Goal: Navigation & Orientation: Find specific page/section

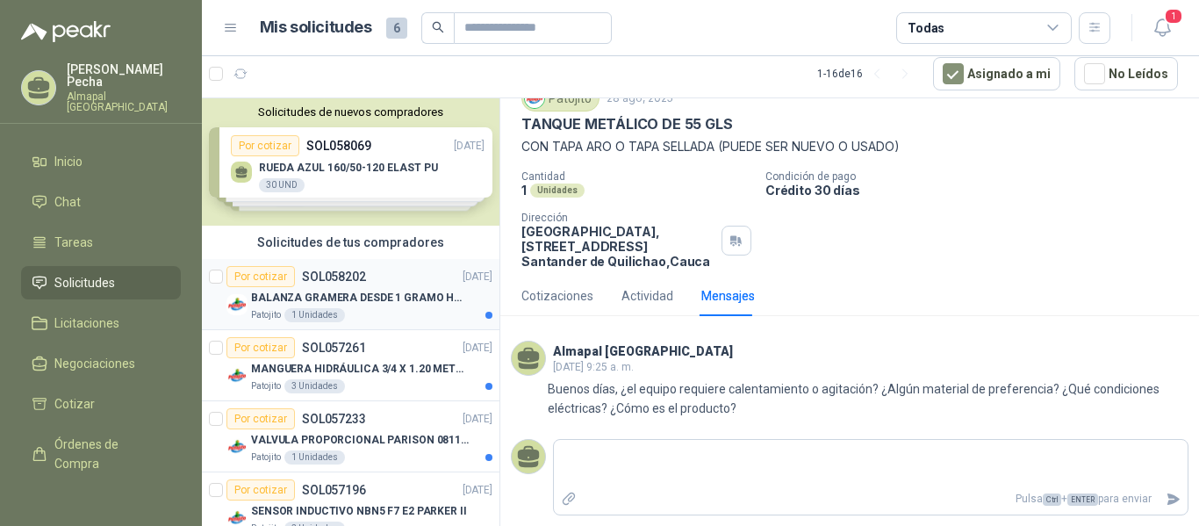
click at [369, 299] on p "BALANZA GRAMERA DESDE 1 GRAMO HASTA 5 GRAMOS" at bounding box center [360, 298] width 219 height 17
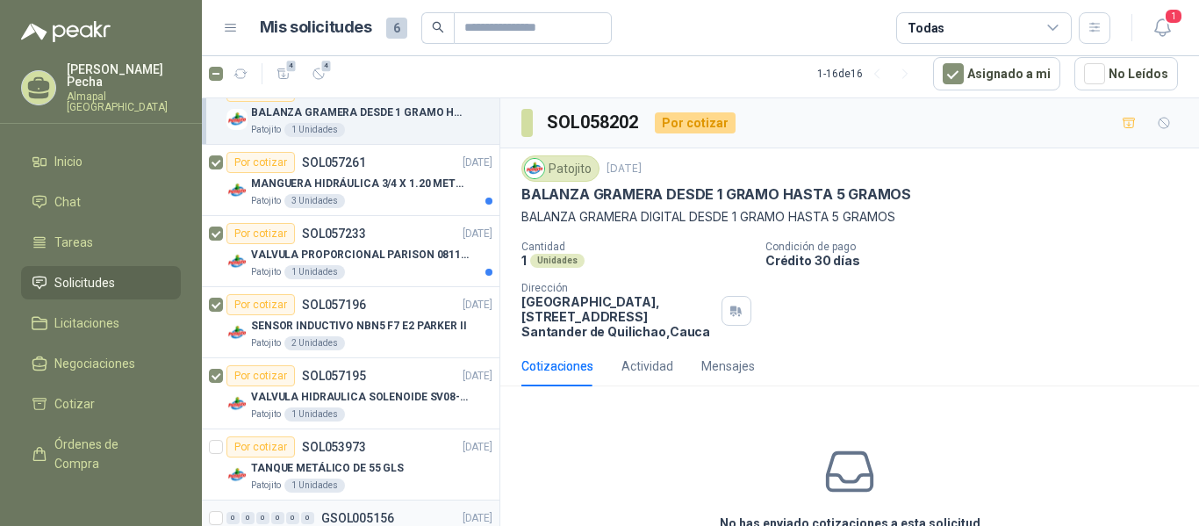
scroll to position [88, 0]
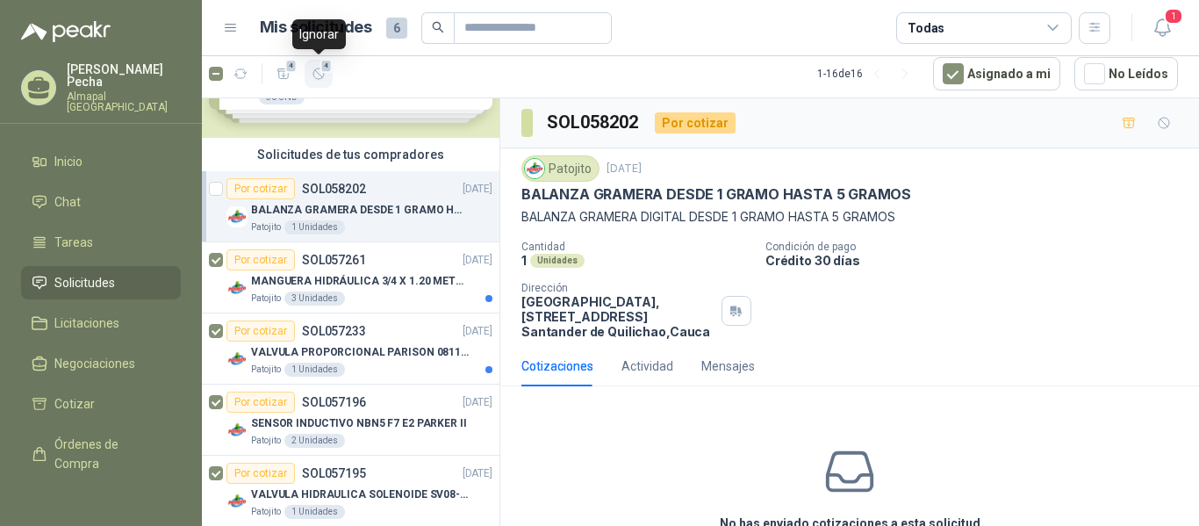
click at [317, 73] on icon "button" at bounding box center [319, 74] width 15 height 15
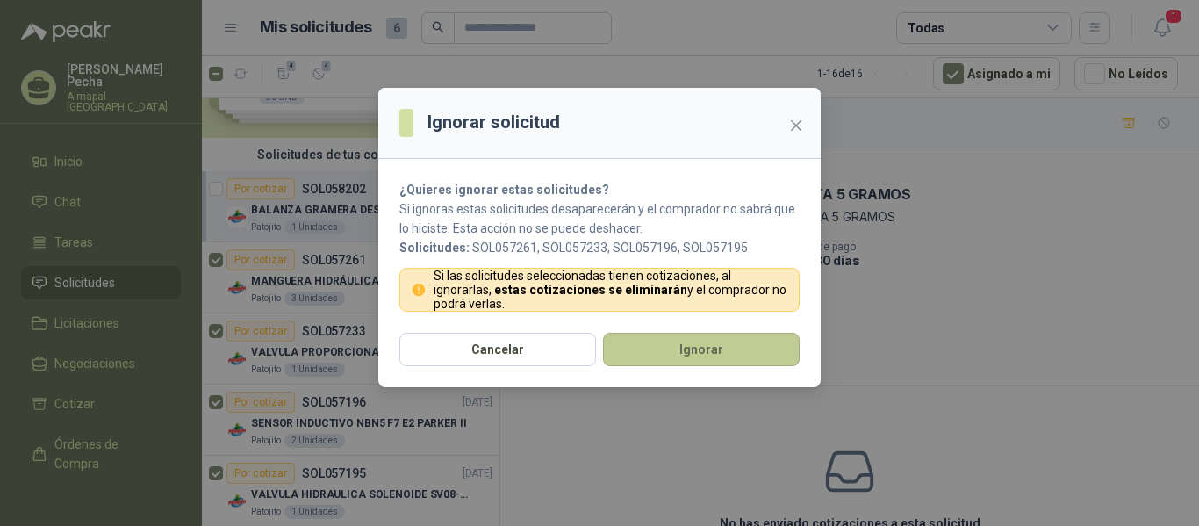
click at [686, 353] on button "Ignorar" at bounding box center [701, 349] width 197 height 33
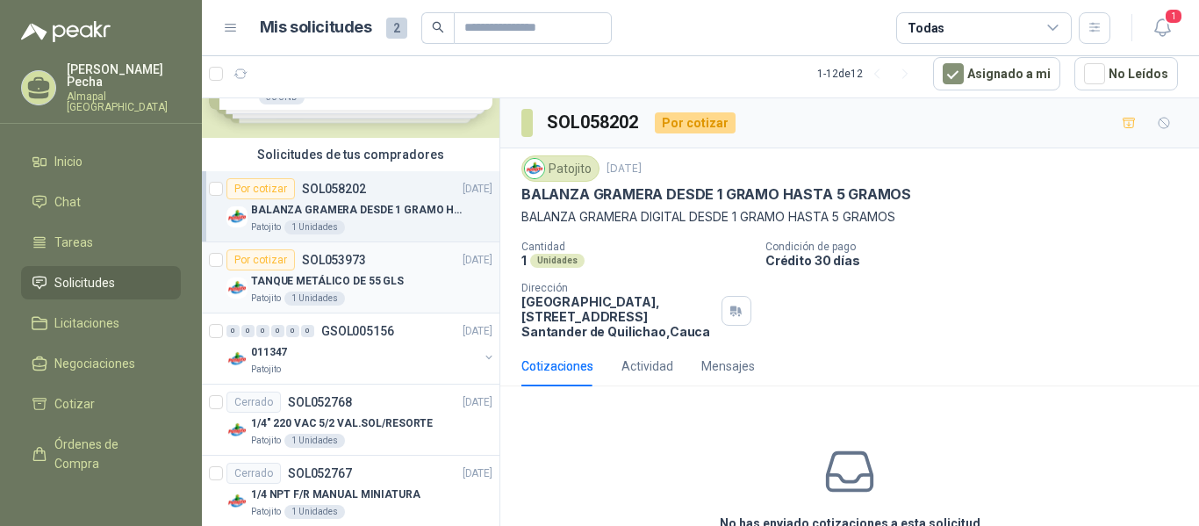
click at [414, 271] on div "TANQUE METÁLICO DE 55 GLS" at bounding box center [371, 280] width 241 height 21
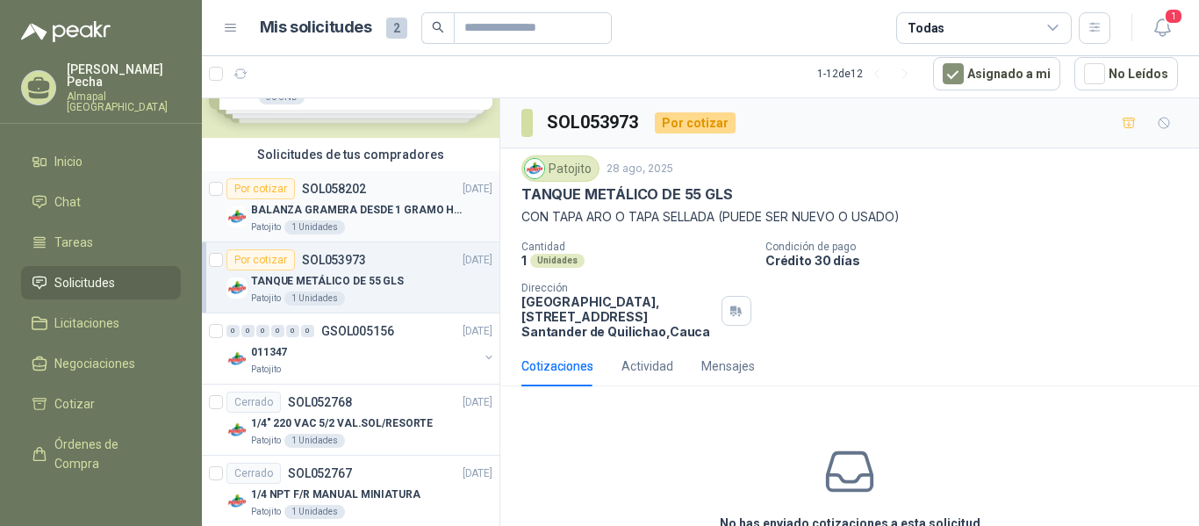
click at [372, 202] on p "BALANZA GRAMERA DESDE 1 GRAMO HASTA 5 GRAMOS" at bounding box center [360, 210] width 219 height 17
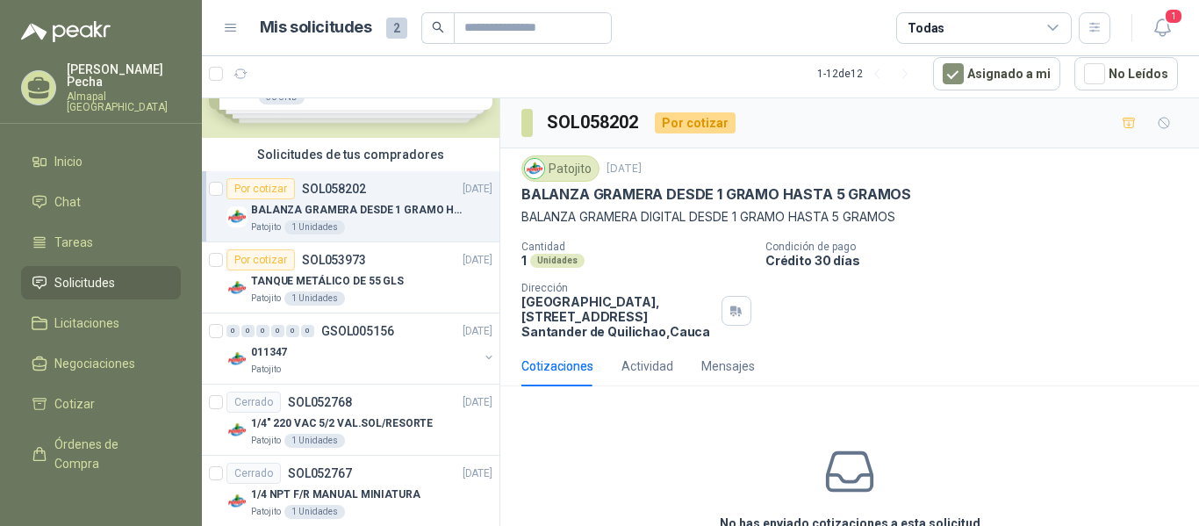
click at [334, 30] on h1 "Mis solicitudes" at bounding box center [316, 27] width 112 height 25
click at [391, 35] on span "2" at bounding box center [396, 28] width 21 height 21
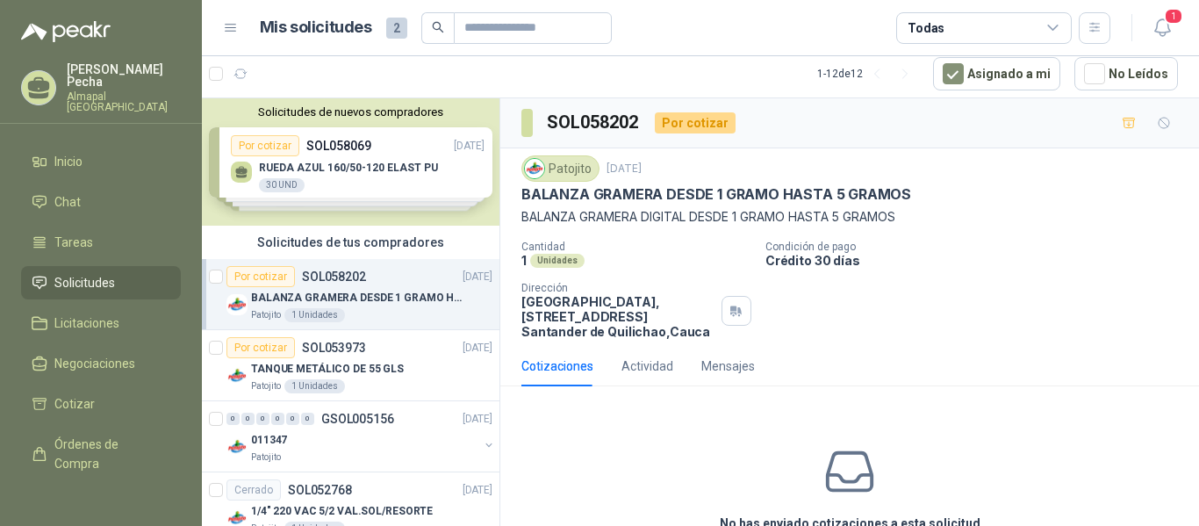
click at [357, 182] on div "Solicitudes de nuevos compradores Por cotizar SOL058069 [DATE] RUEDA AZUL 160/5…" at bounding box center [350, 161] width 297 height 127
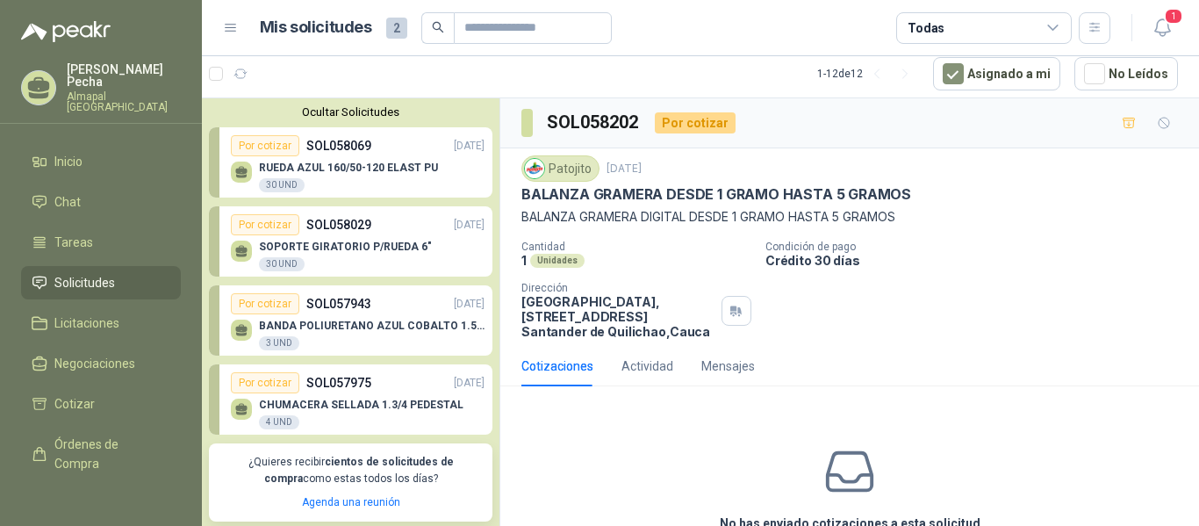
click at [123, 273] on li "Solicitudes" at bounding box center [101, 282] width 139 height 19
